Goal: Transaction & Acquisition: Purchase product/service

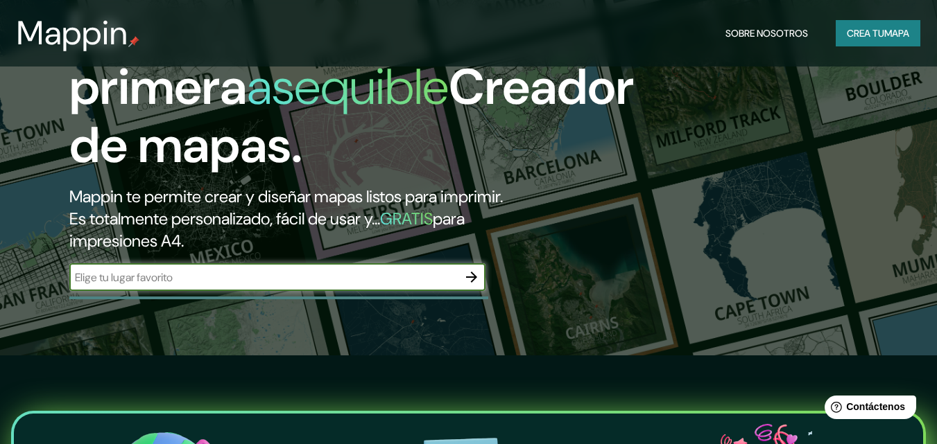
scroll to position [231, 0]
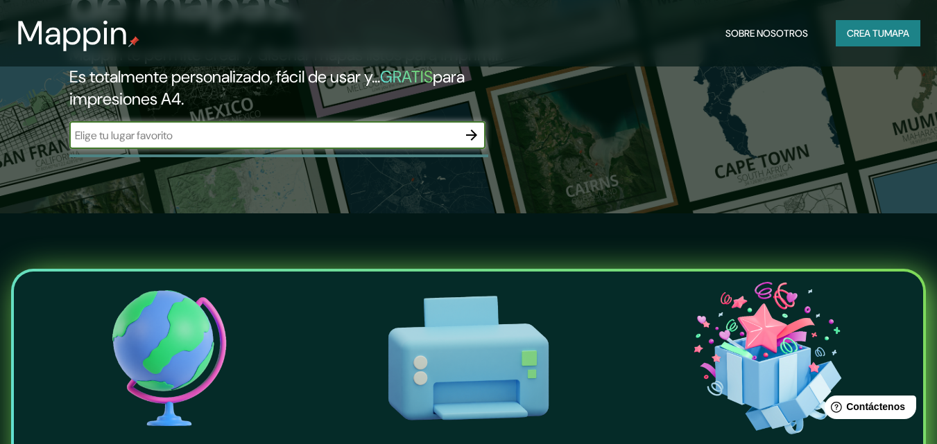
click at [402, 134] on input "text" at bounding box center [263, 136] width 388 height 16
type input "villa mercedes"
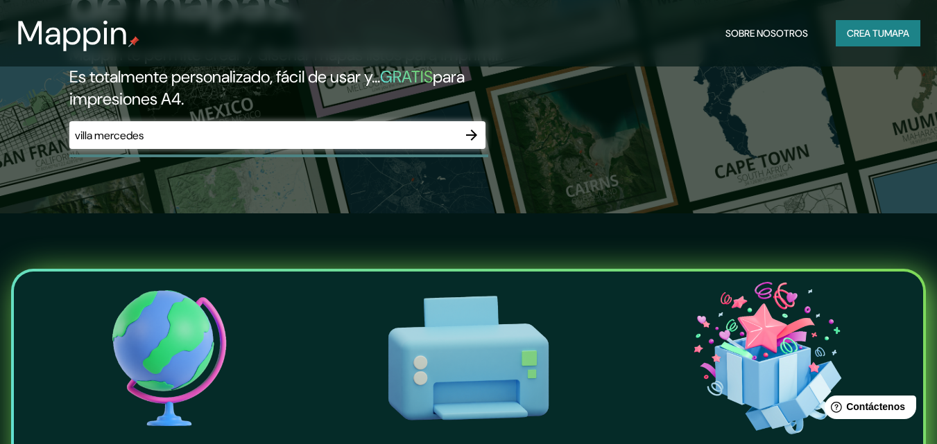
click at [458, 130] on div at bounding box center [472, 135] width 28 height 28
click at [469, 135] on icon "button" at bounding box center [471, 135] width 11 height 11
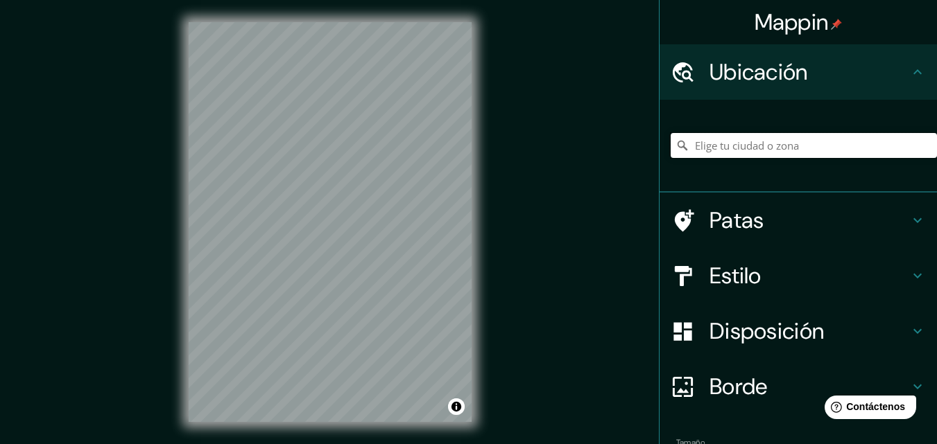
click at [751, 145] on input "Elige tu ciudad o zona" at bounding box center [803, 145] width 266 height 25
click at [750, 145] on input "Elige tu ciudad o zona" at bounding box center [803, 145] width 266 height 25
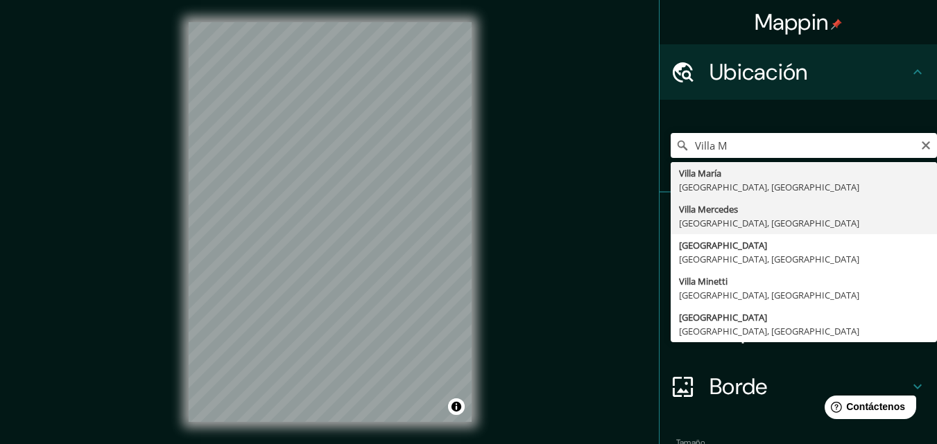
type input "[GEOGRAPHIC_DATA], [GEOGRAPHIC_DATA], [GEOGRAPHIC_DATA]"
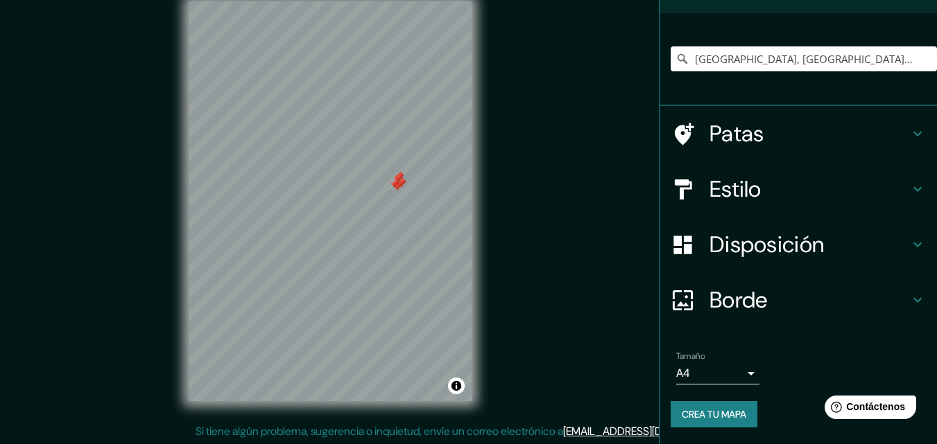
scroll to position [33, 0]
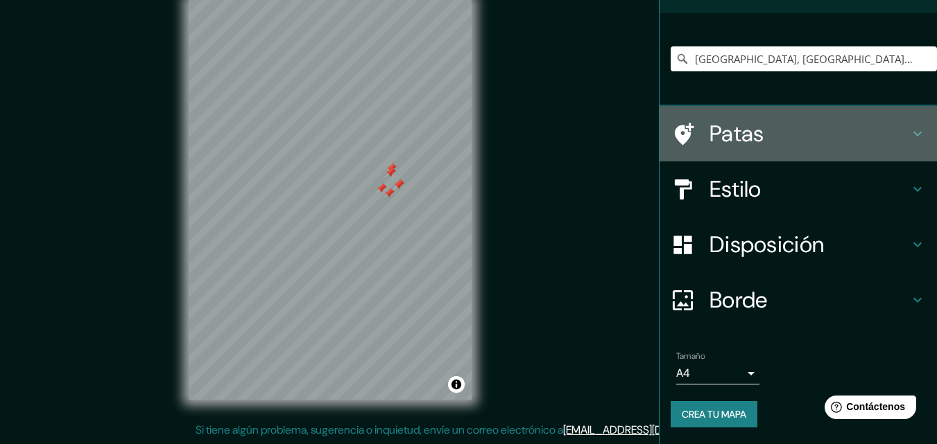
click at [799, 133] on h4 "Patas" at bounding box center [809, 134] width 200 height 28
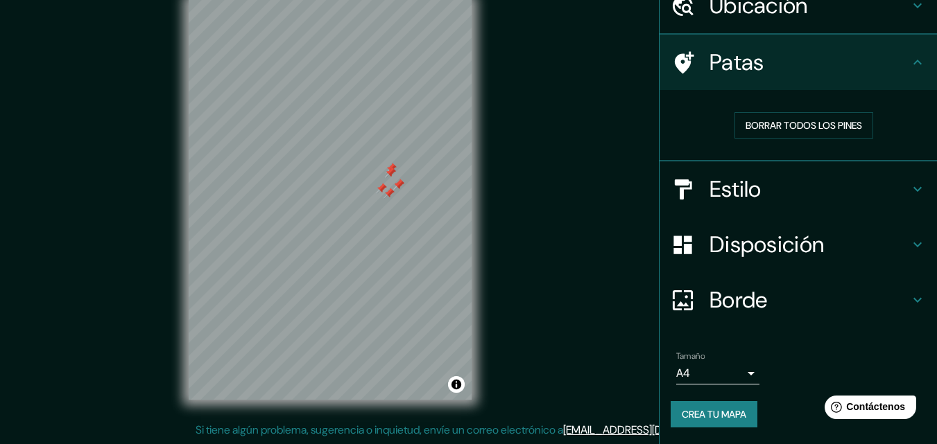
scroll to position [67, 0]
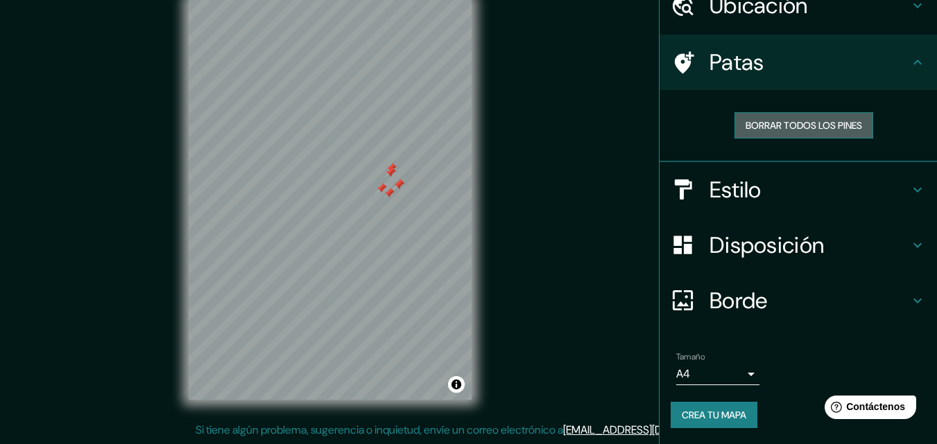
click at [828, 127] on font "Borrar todos los pines" at bounding box center [803, 125] width 116 height 12
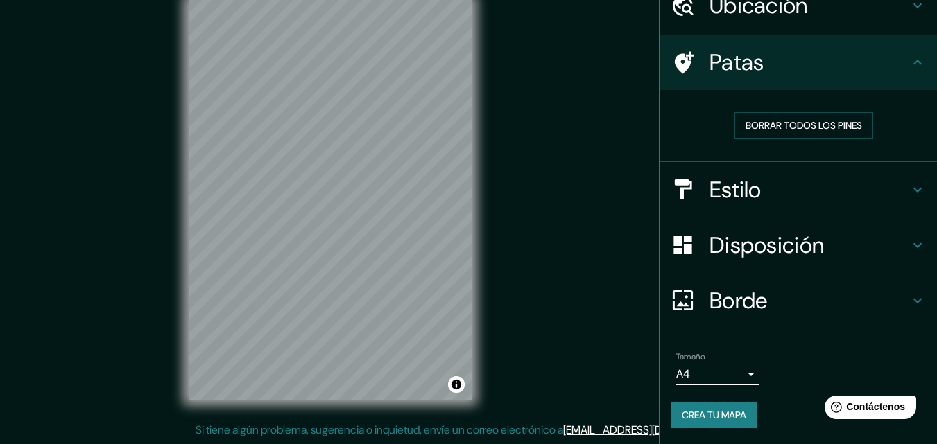
click at [841, 68] on h4 "Patas" at bounding box center [809, 63] width 200 height 28
